Goal: Check status: Check status

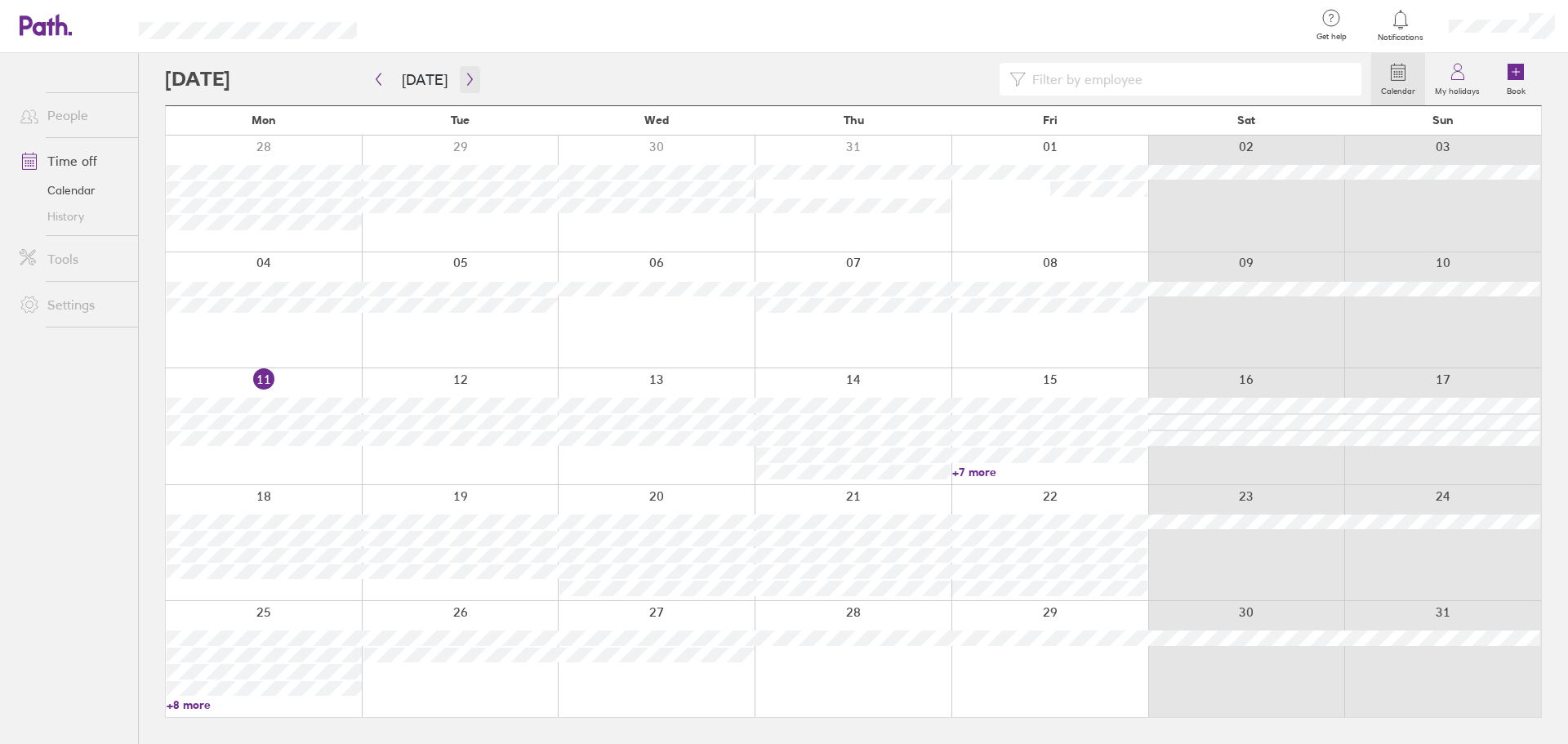
click at [464, 79] on icon "button" at bounding box center [469, 79] width 13 height 13
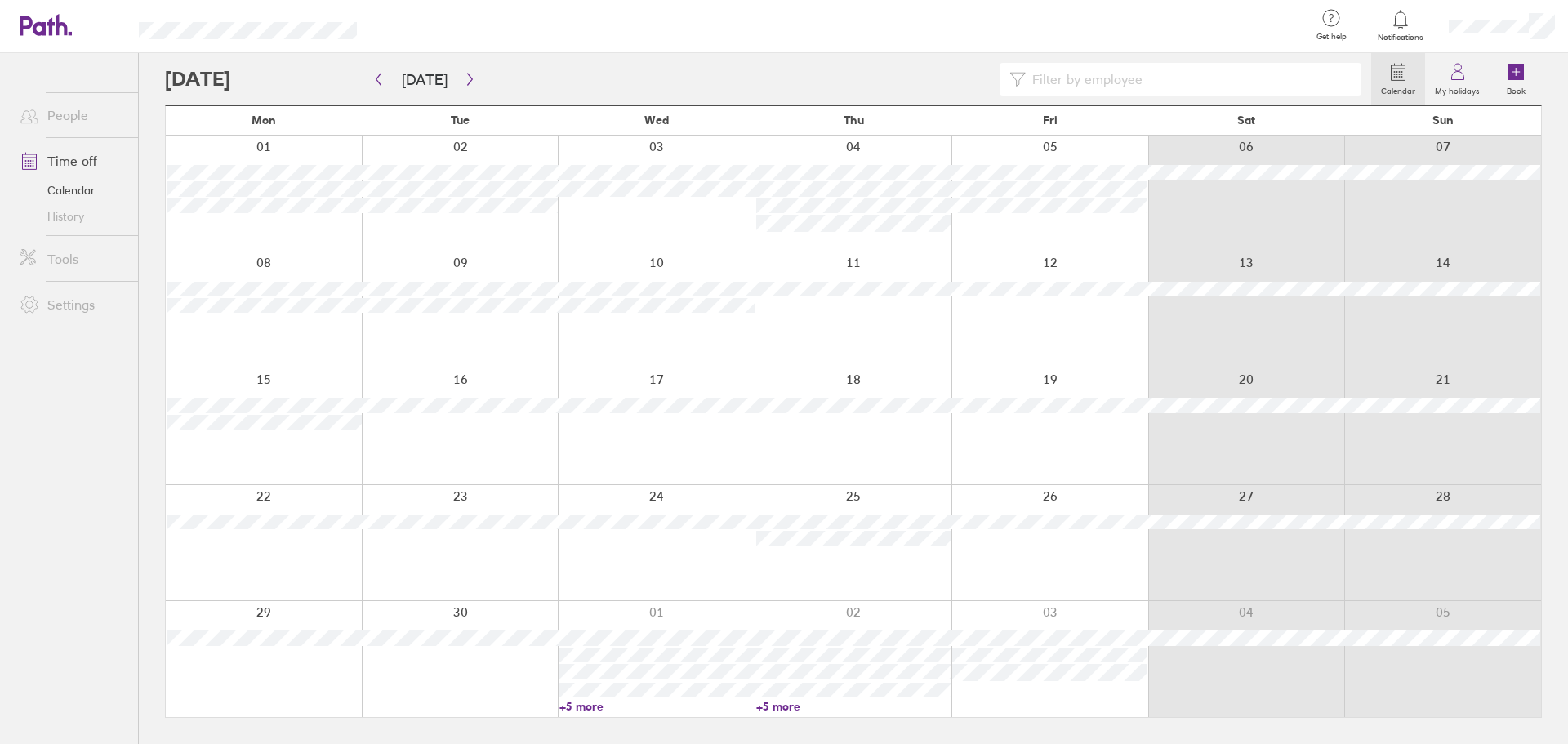
click at [84, 159] on link "Time off" at bounding box center [72, 160] width 131 height 33
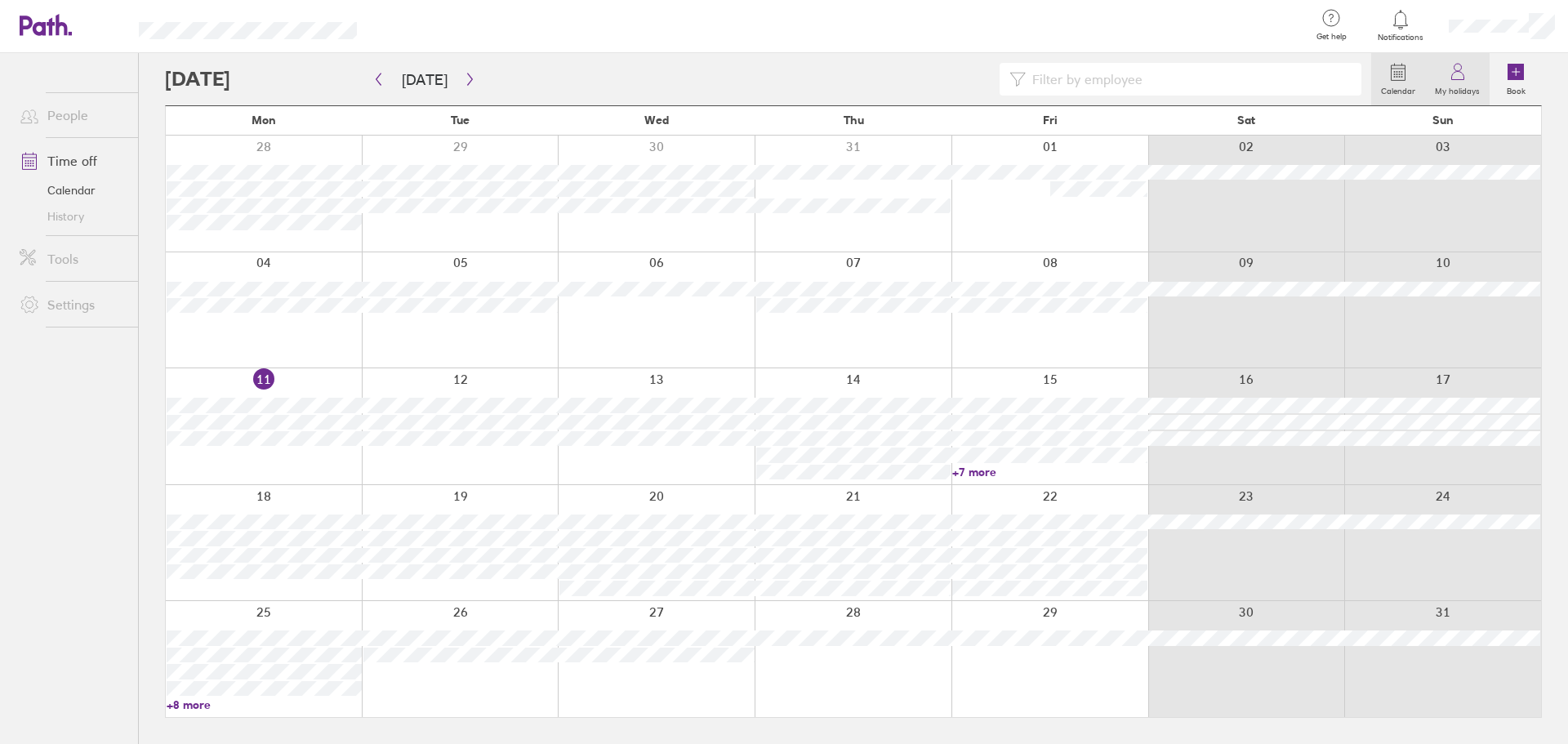
click at [1459, 85] on label "My holidays" at bounding box center [1457, 89] width 64 height 15
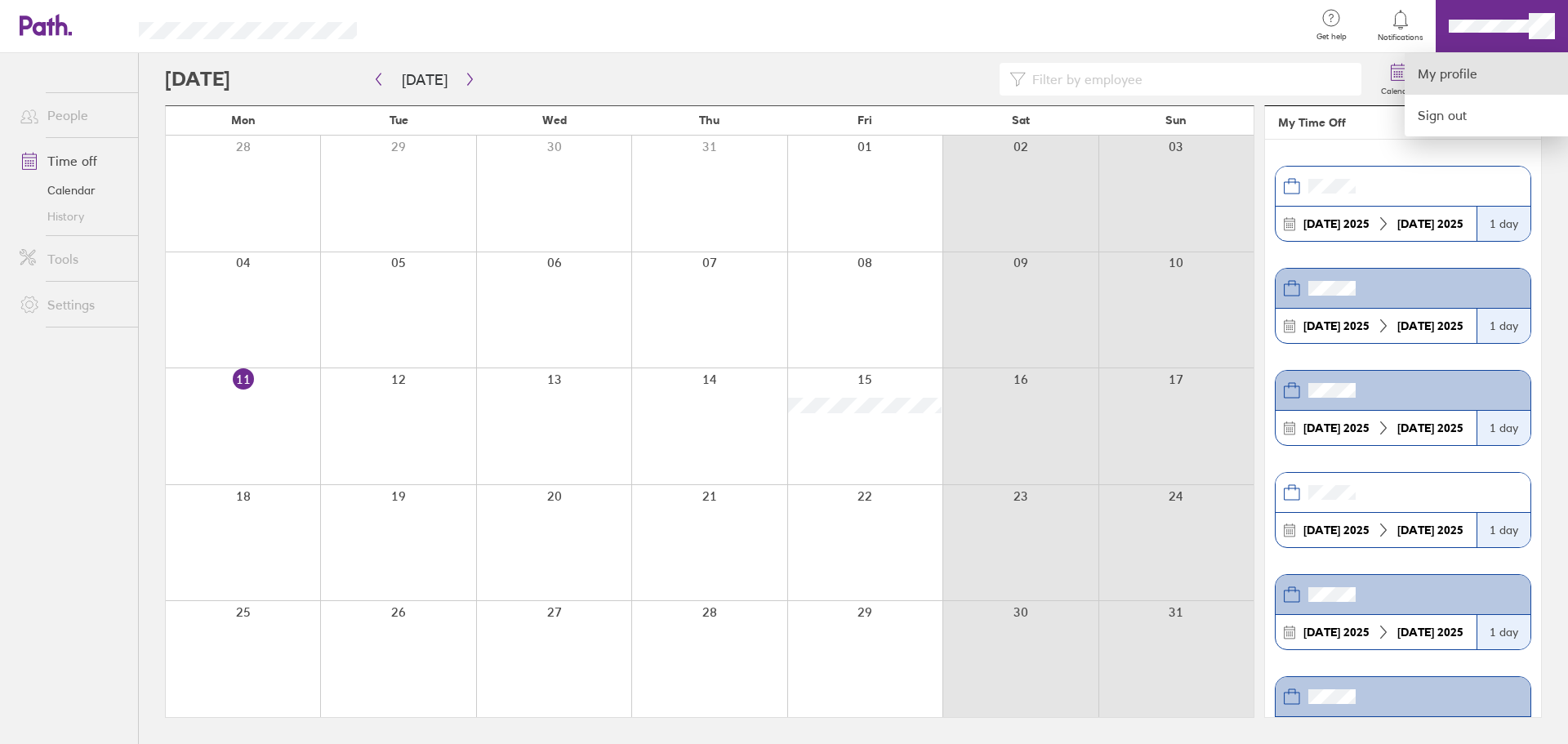
click at [1482, 80] on link "My profile" at bounding box center [1487, 74] width 164 height 42
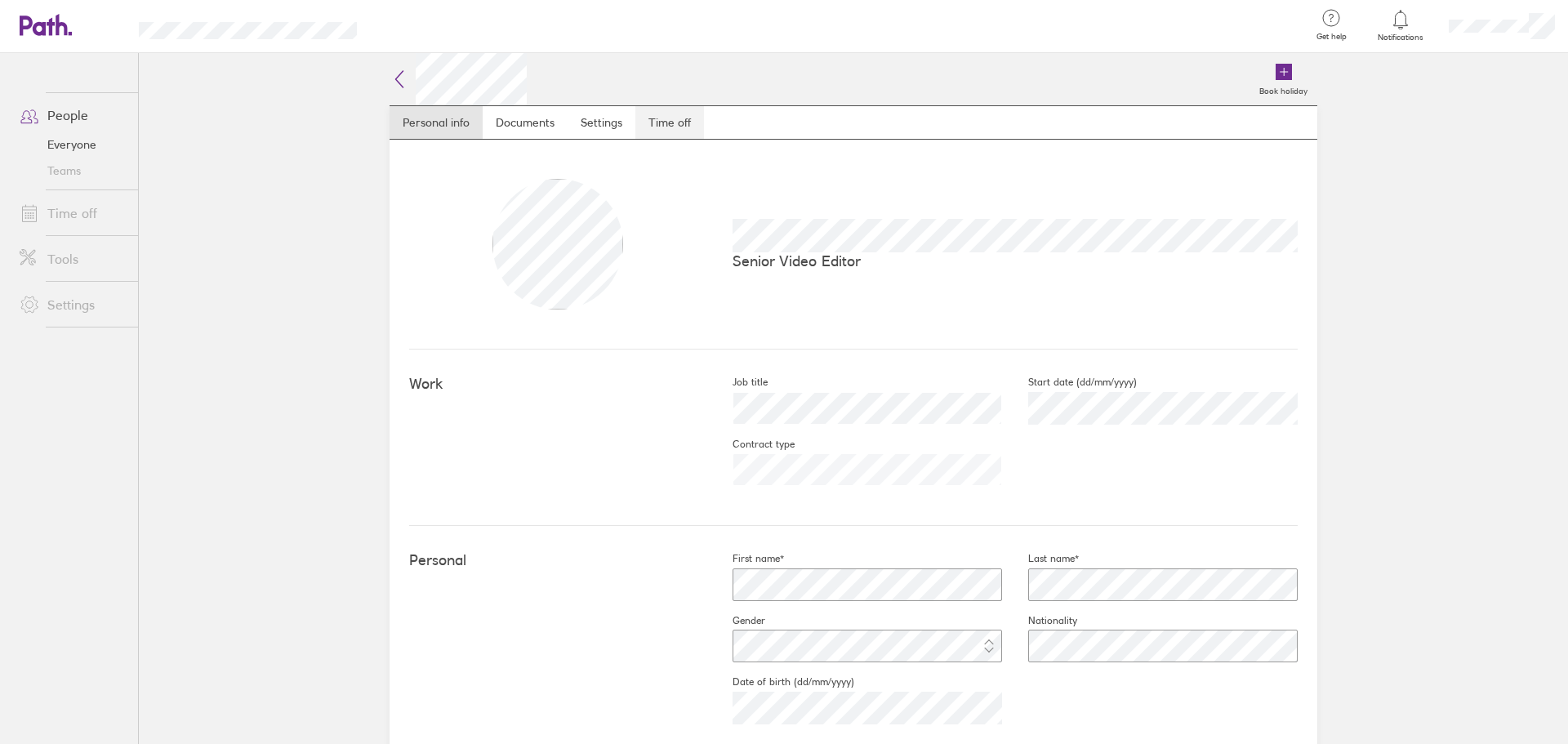
click at [651, 122] on link "Time off" at bounding box center [670, 122] width 69 height 33
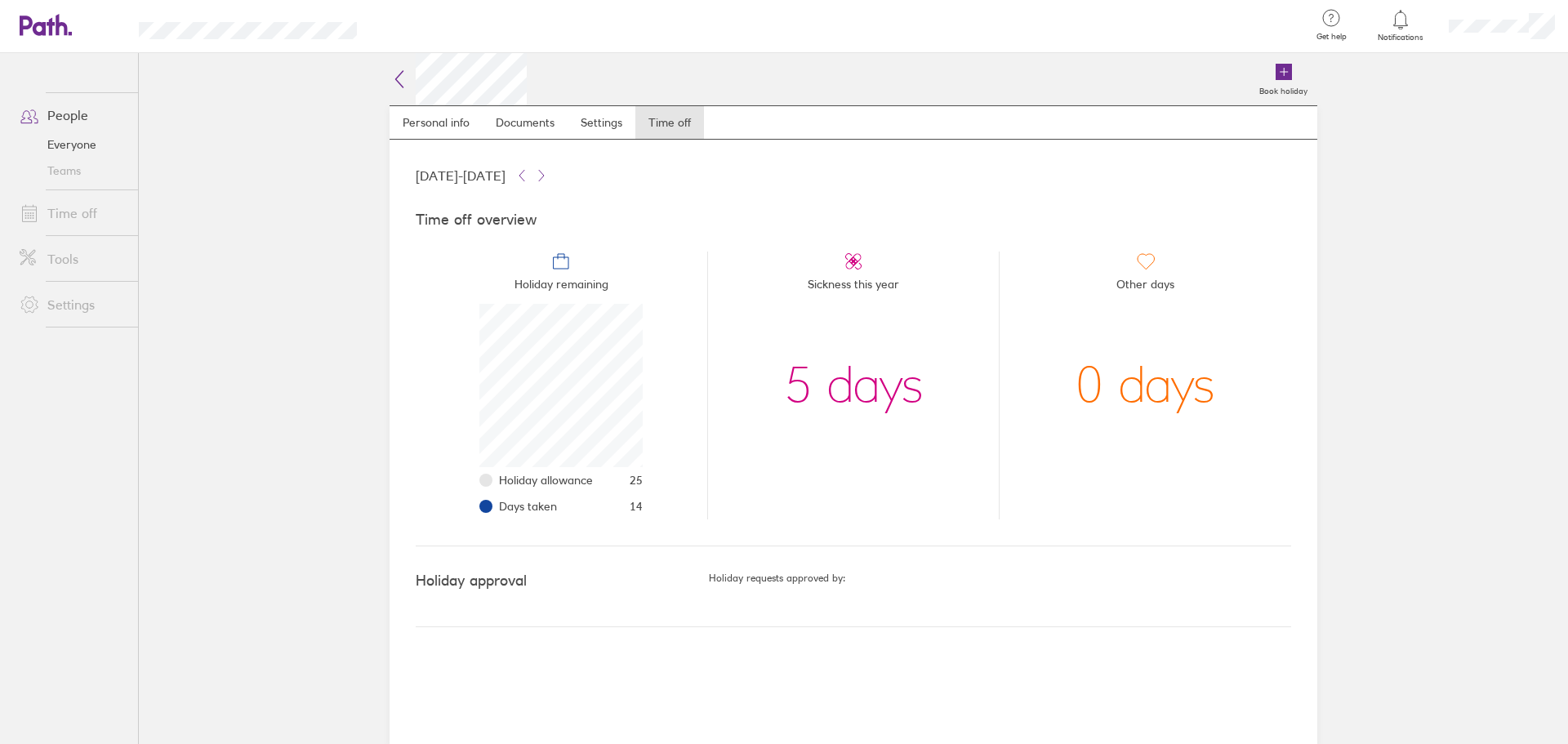
scroll to position [164, 164]
drag, startPoint x: 645, startPoint y: 505, endPoint x: 620, endPoint y: 509, distance: 25.3
click at [620, 509] on li "Holiday remaining Holiday allowance 25 Days taken 14" at bounding box center [561, 385] width 292 height 268
click at [643, 509] on span "14" at bounding box center [637, 506] width 13 height 13
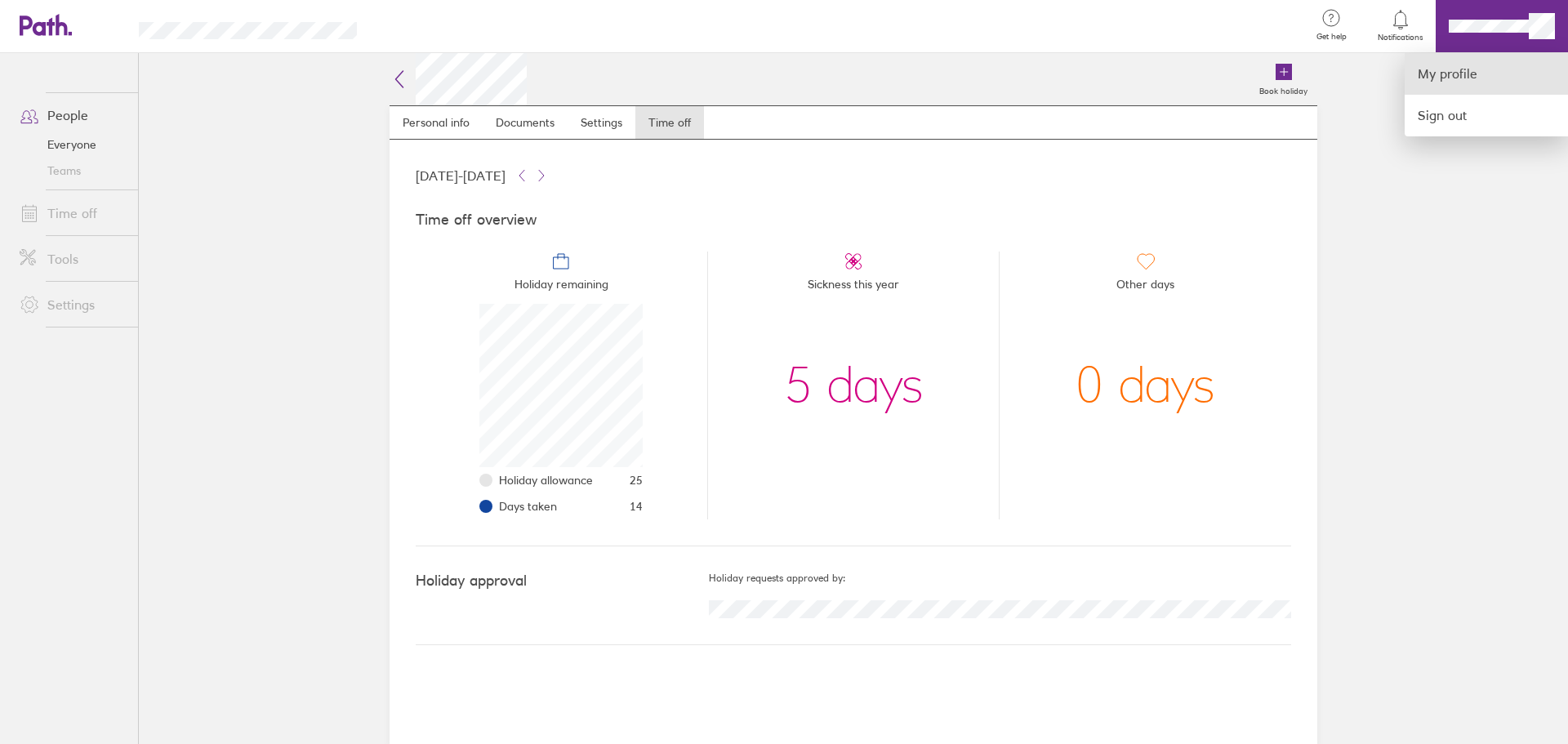
click at [1460, 72] on link "My profile" at bounding box center [1487, 74] width 164 height 42
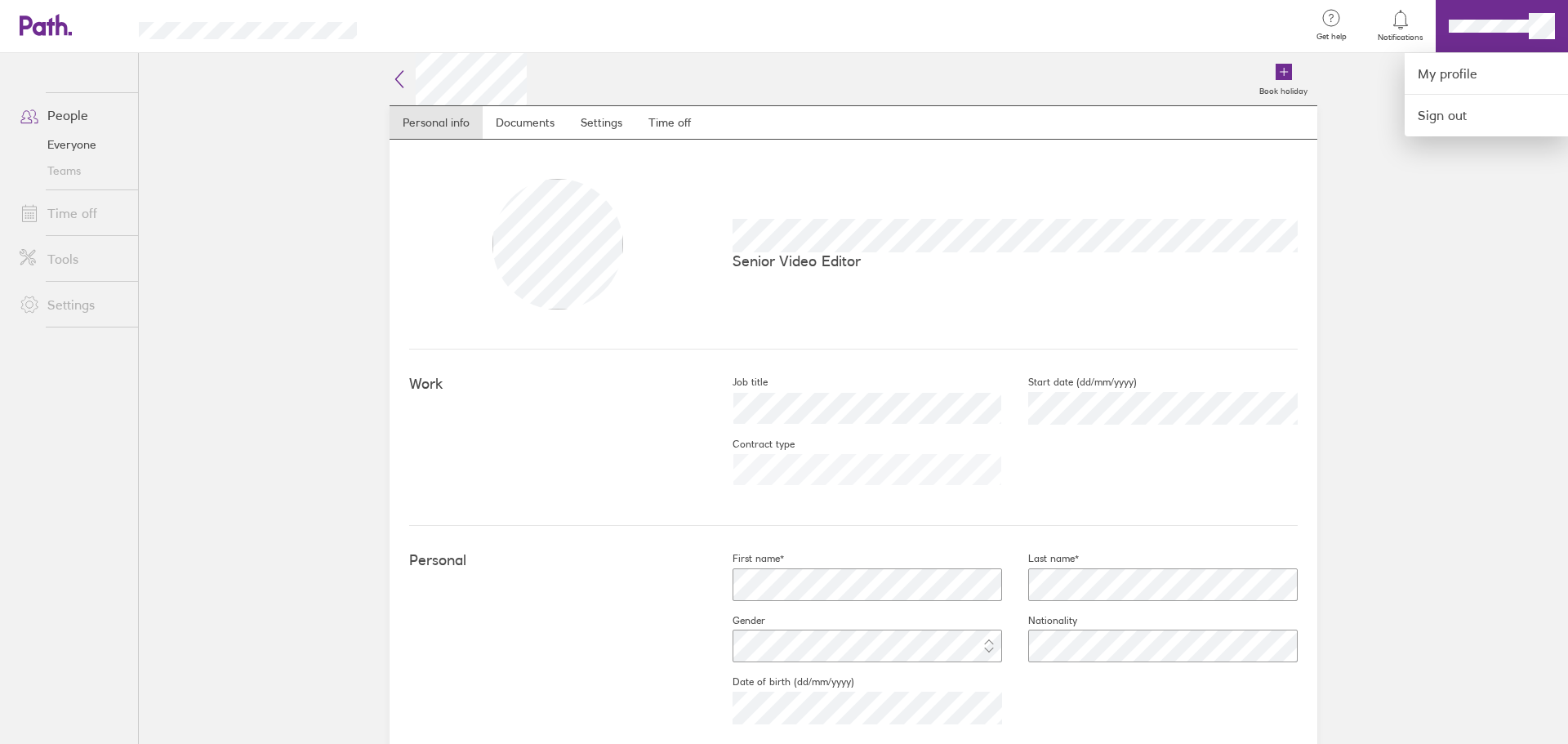
click at [86, 219] on div at bounding box center [784, 372] width 1568 height 744
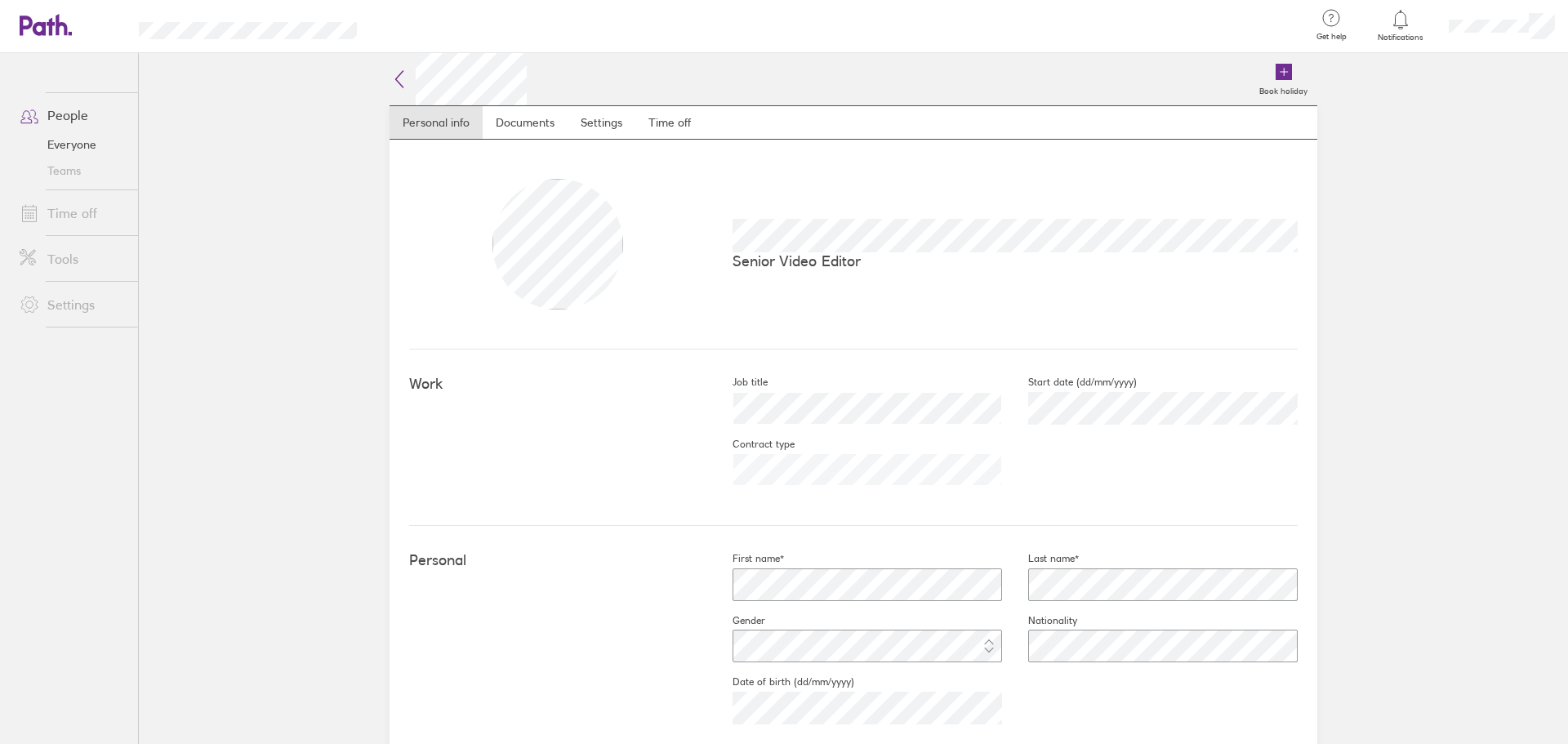
click at [85, 216] on link "Time off" at bounding box center [72, 213] width 131 height 33
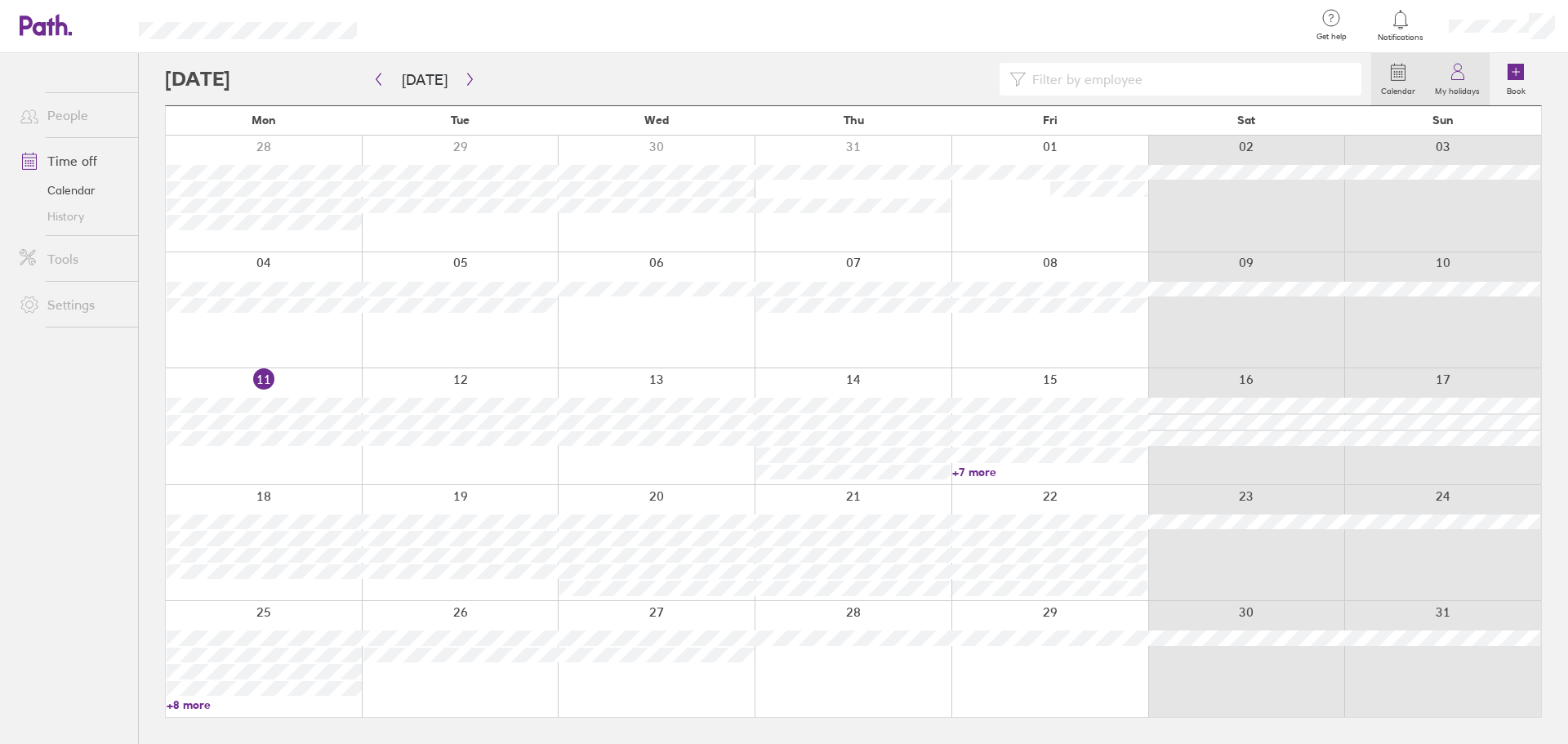
click at [1459, 89] on label "My holidays" at bounding box center [1457, 89] width 64 height 15
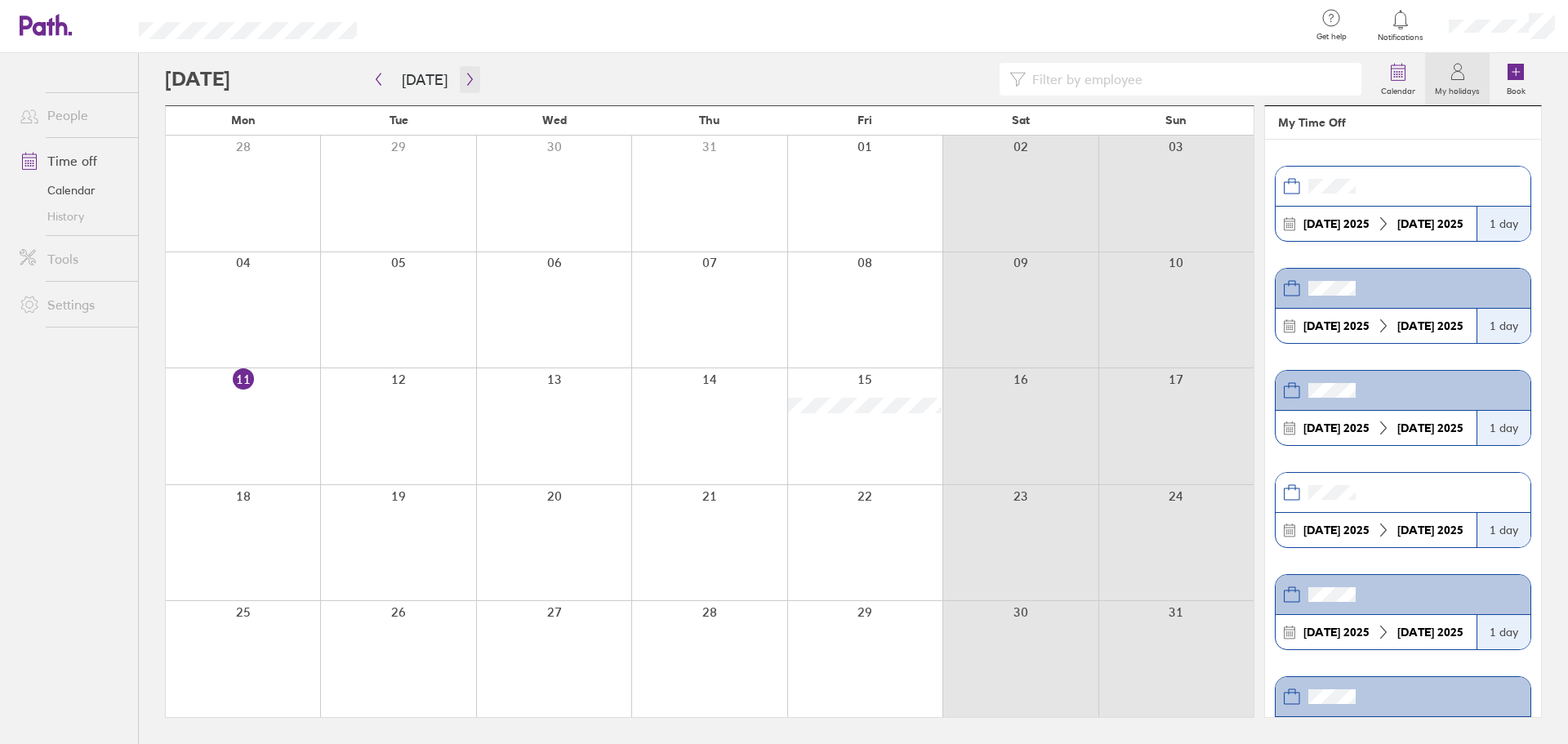
click at [464, 78] on icon "button" at bounding box center [469, 79] width 13 height 13
click at [93, 193] on link "Calendar" at bounding box center [72, 190] width 131 height 26
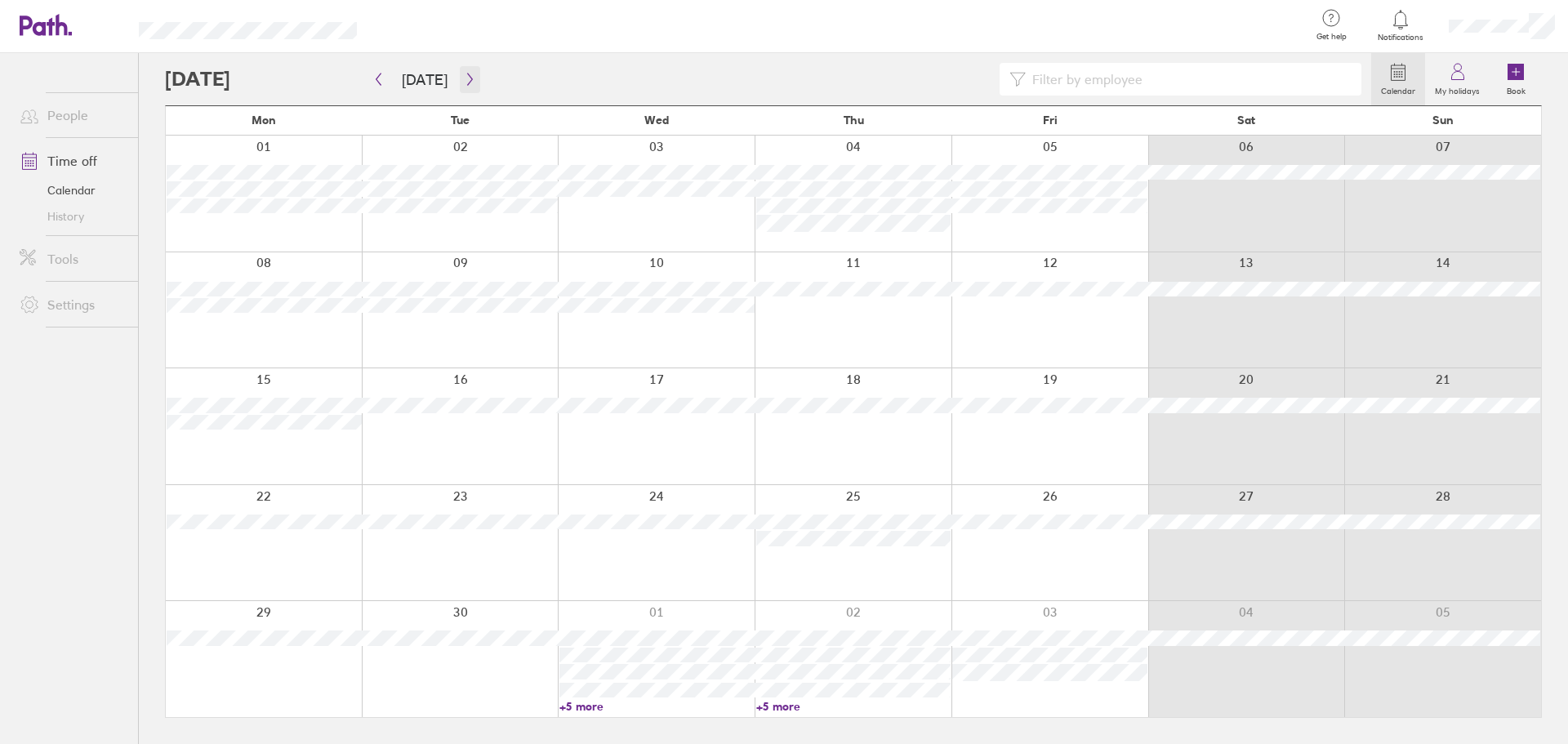
click at [464, 77] on icon "button" at bounding box center [469, 79] width 13 height 13
